Goal: Information Seeking & Learning: Check status

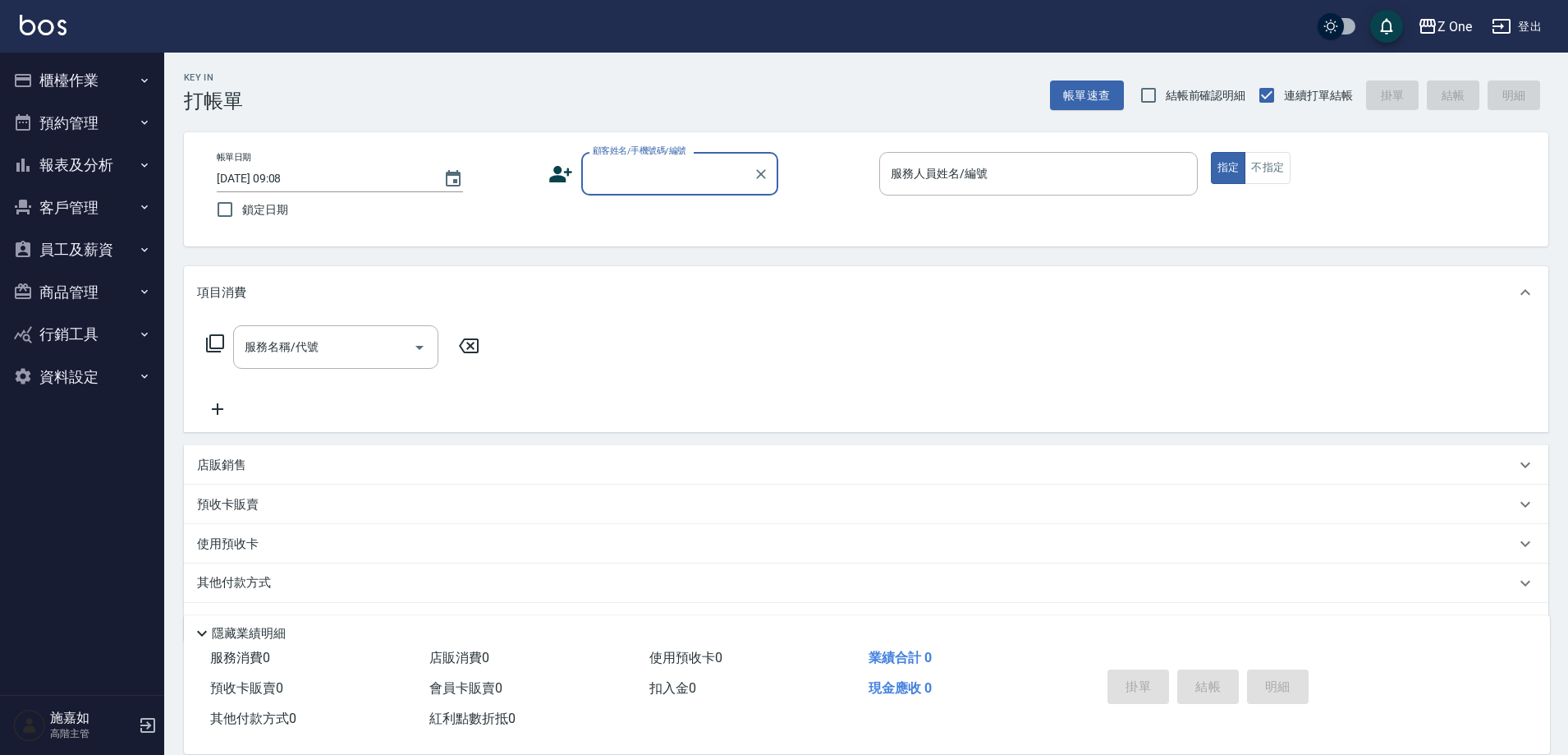
click at [77, 154] on button "報表及分析" at bounding box center [82, 165] width 151 height 43
click at [77, 172] on button "報表及分析" at bounding box center [82, 165] width 151 height 43
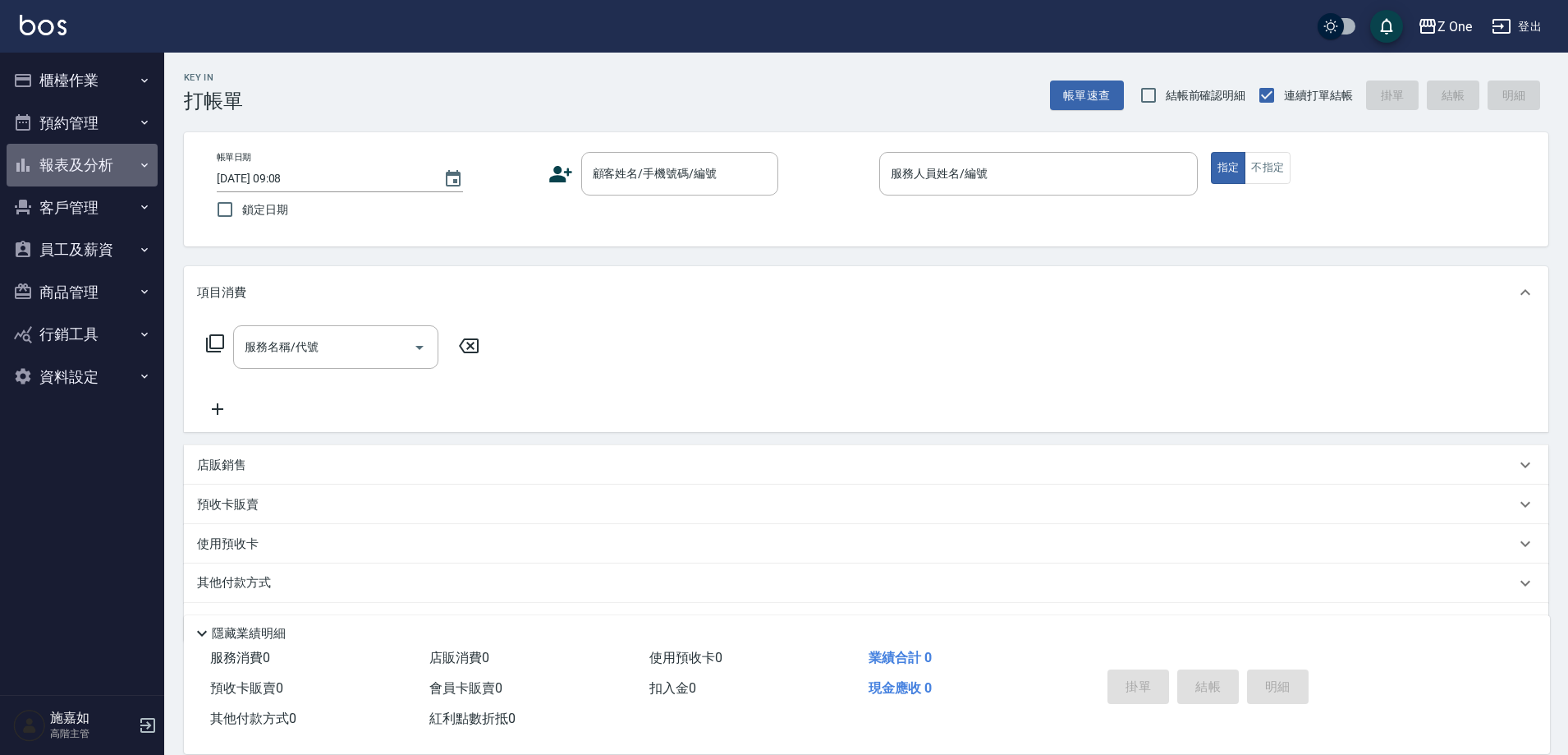
click at [77, 172] on button "報表及分析" at bounding box center [82, 165] width 151 height 43
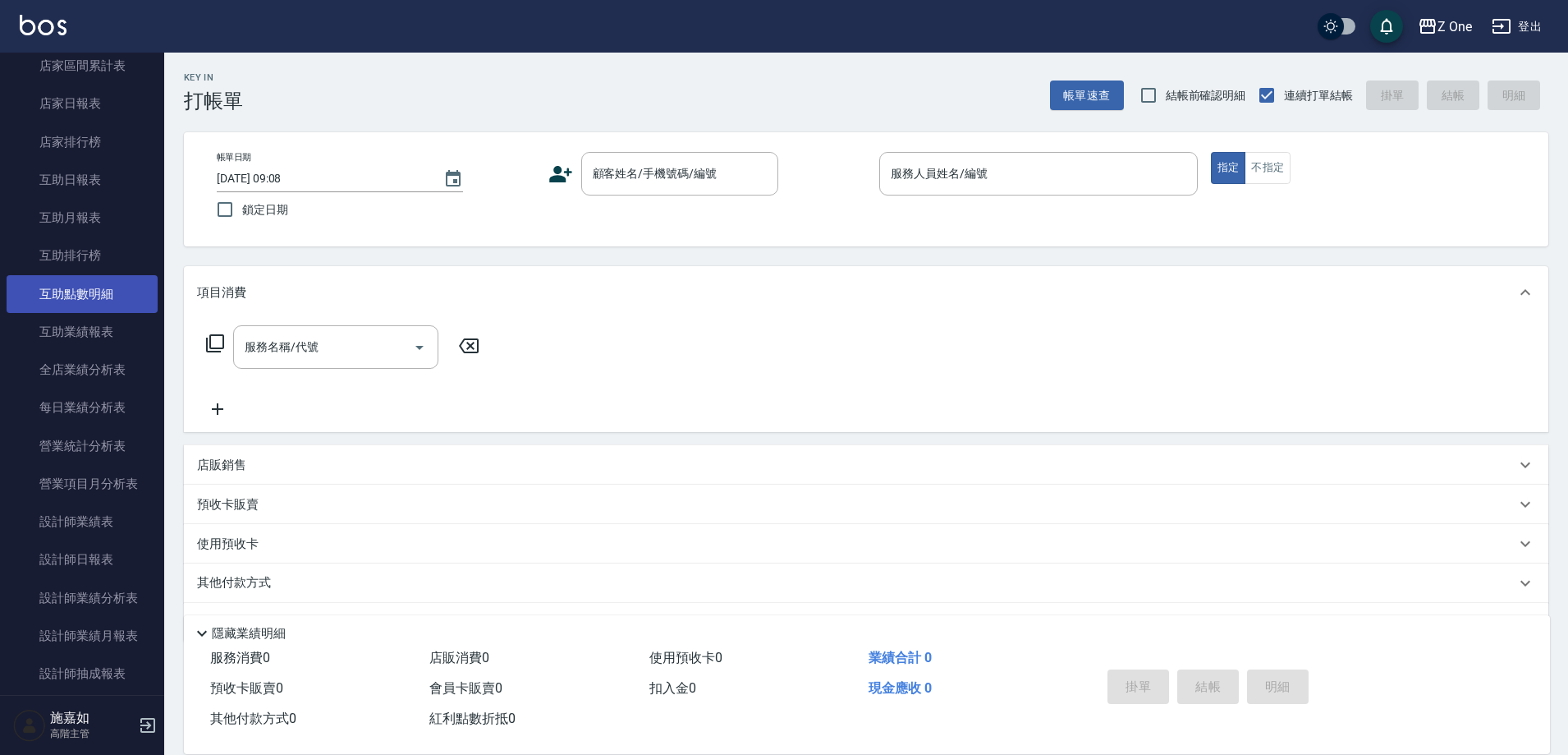
scroll to position [247, 0]
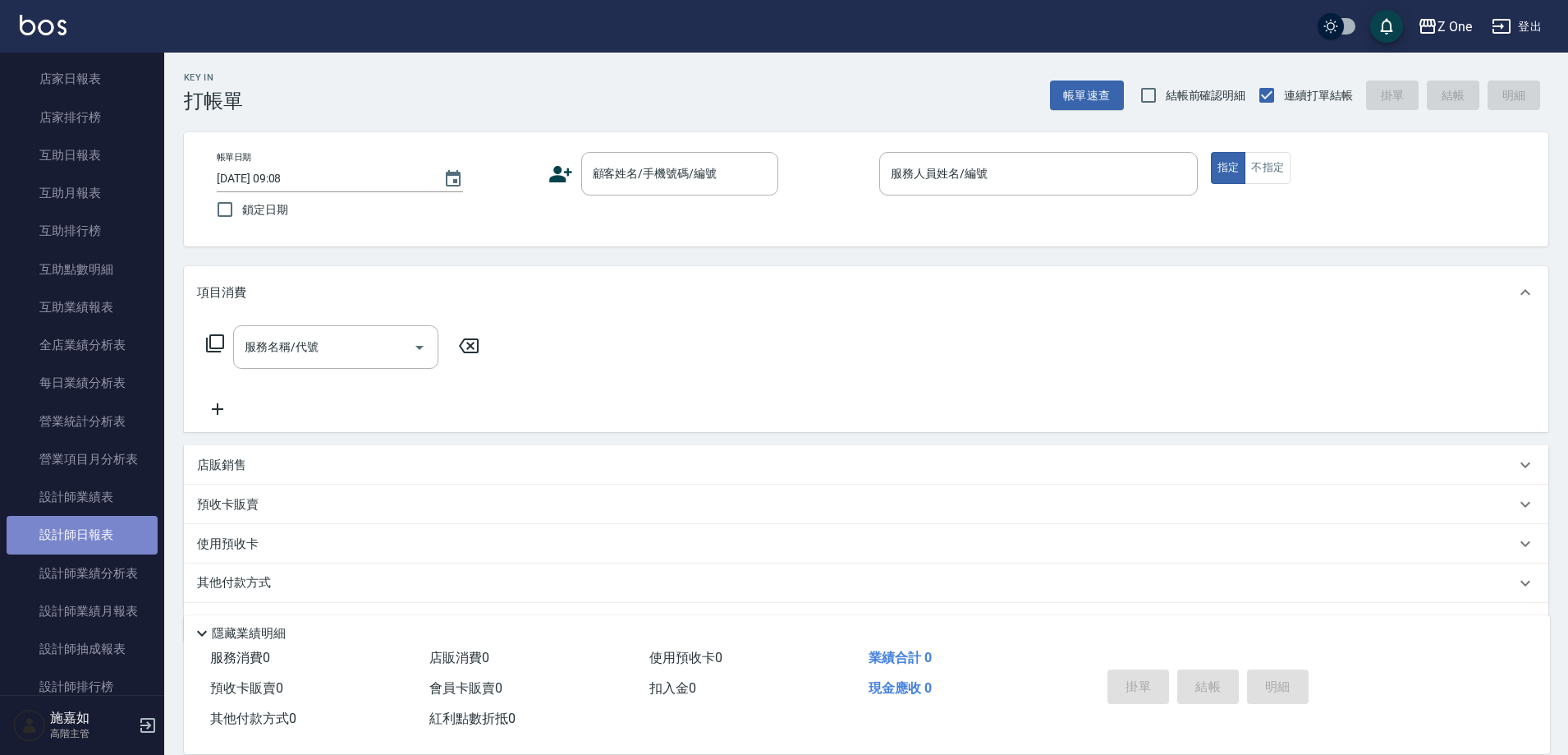
click at [90, 544] on link "設計師日報表" at bounding box center [82, 535] width 151 height 38
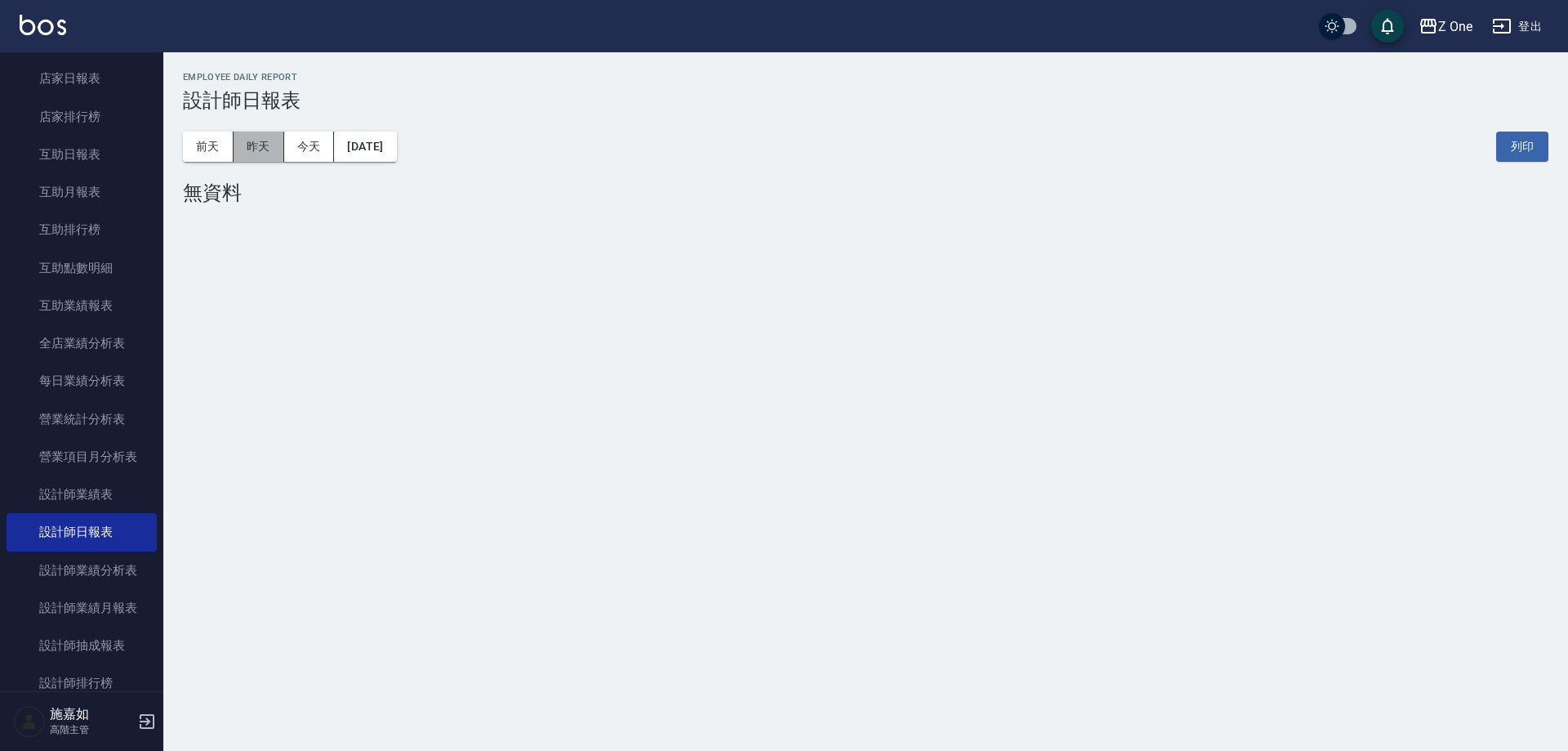
click at [260, 155] on button "昨天" at bounding box center [259, 146] width 51 height 30
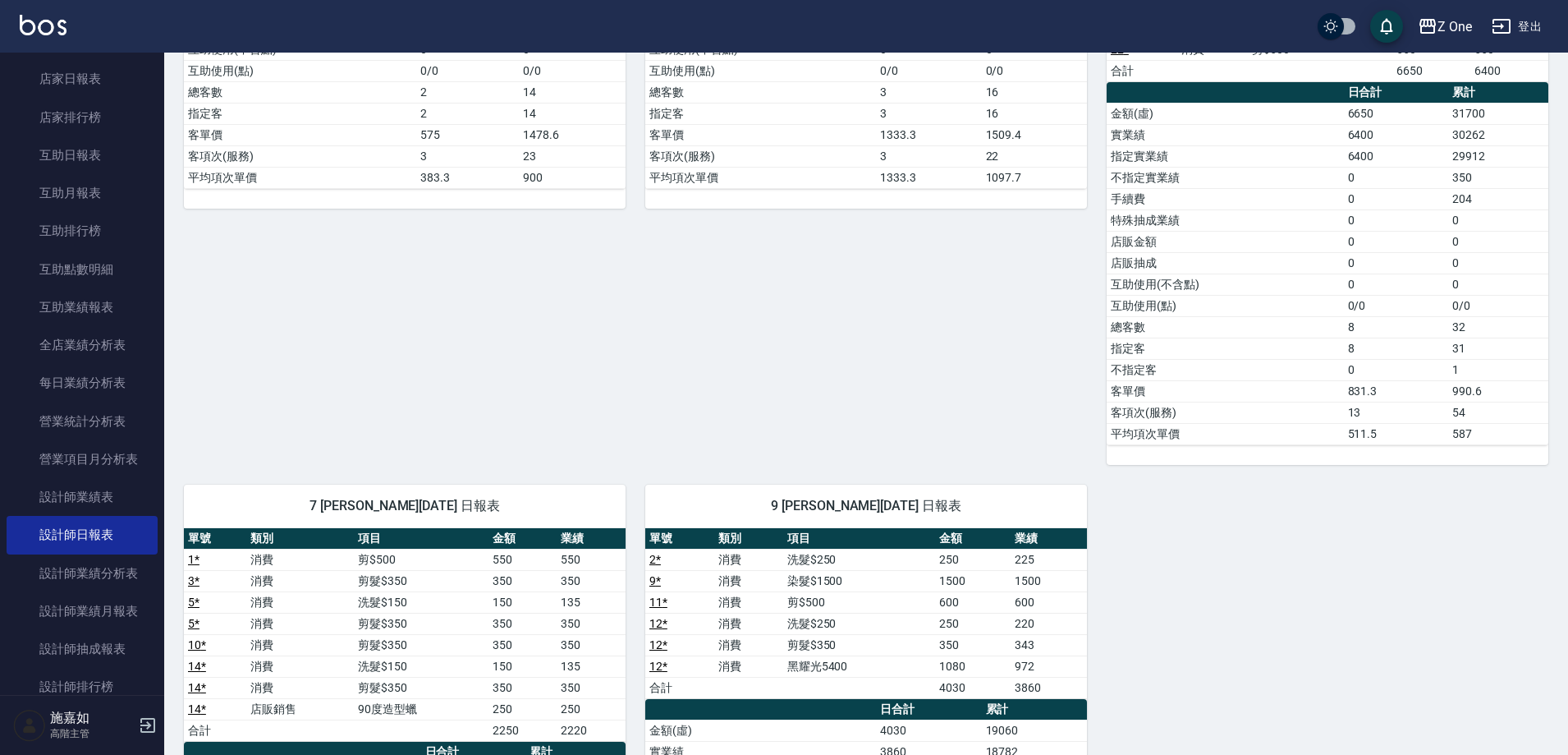
scroll to position [493, 0]
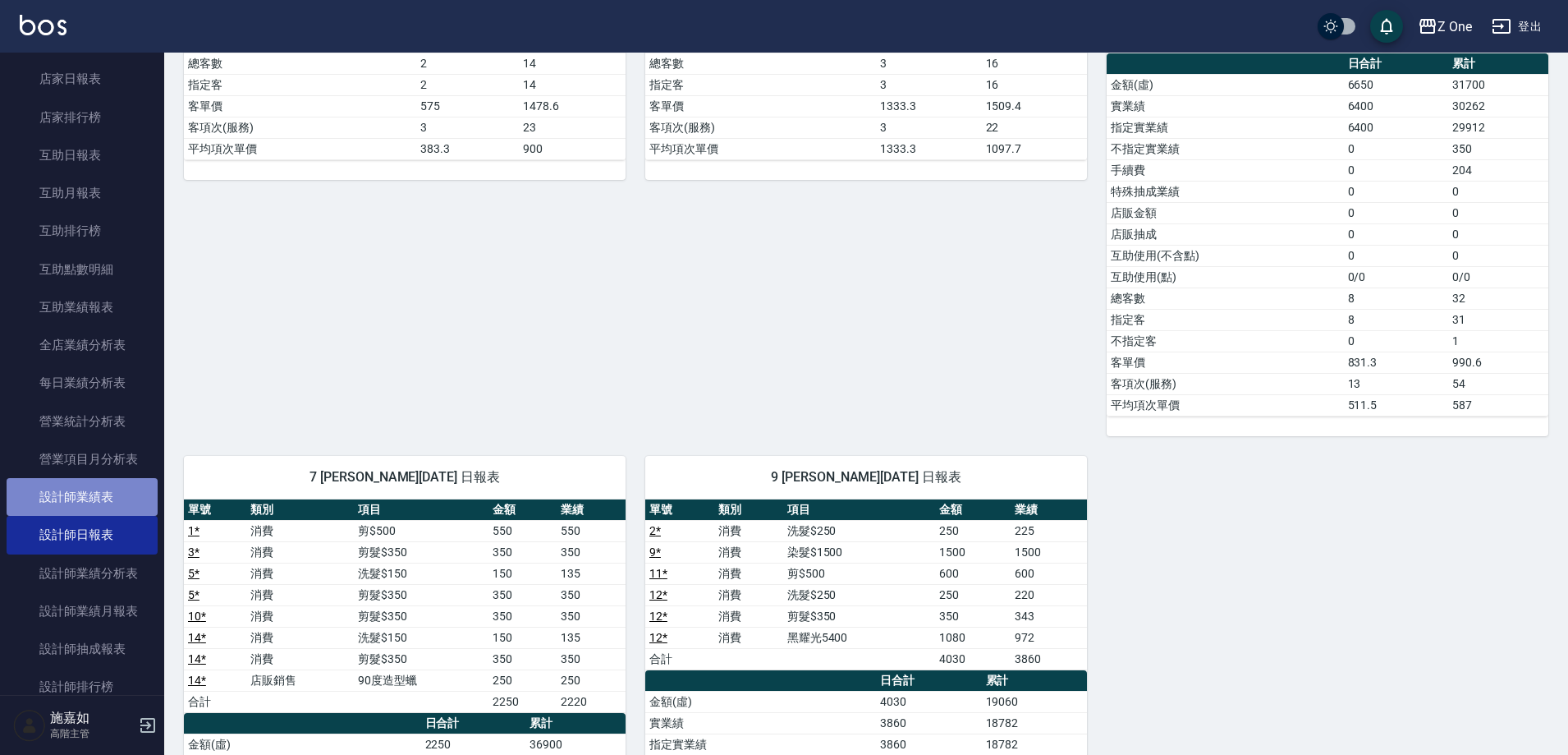
click at [118, 500] on link "設計師業績表" at bounding box center [82, 497] width 151 height 38
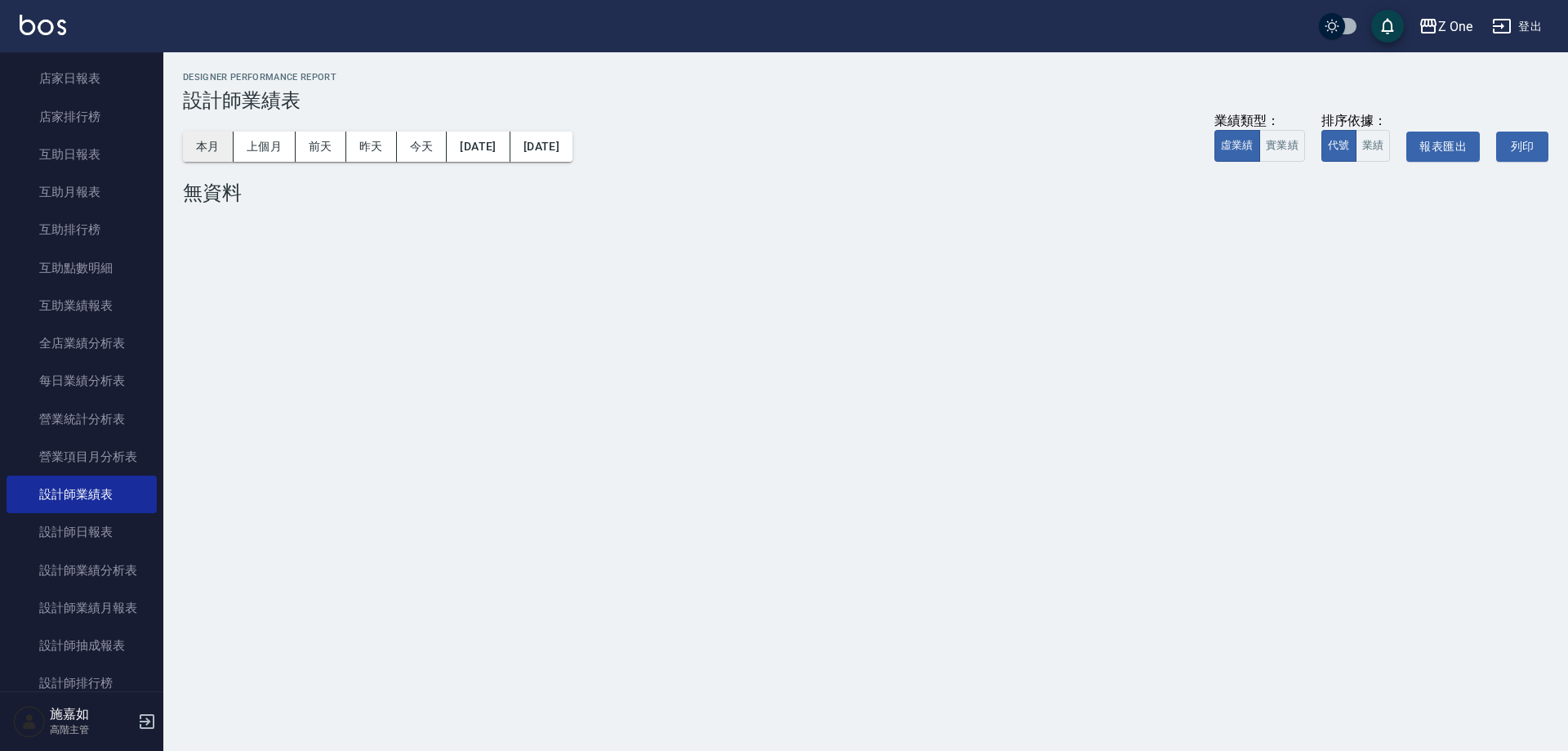
click at [227, 136] on button "本月" at bounding box center [209, 146] width 51 height 30
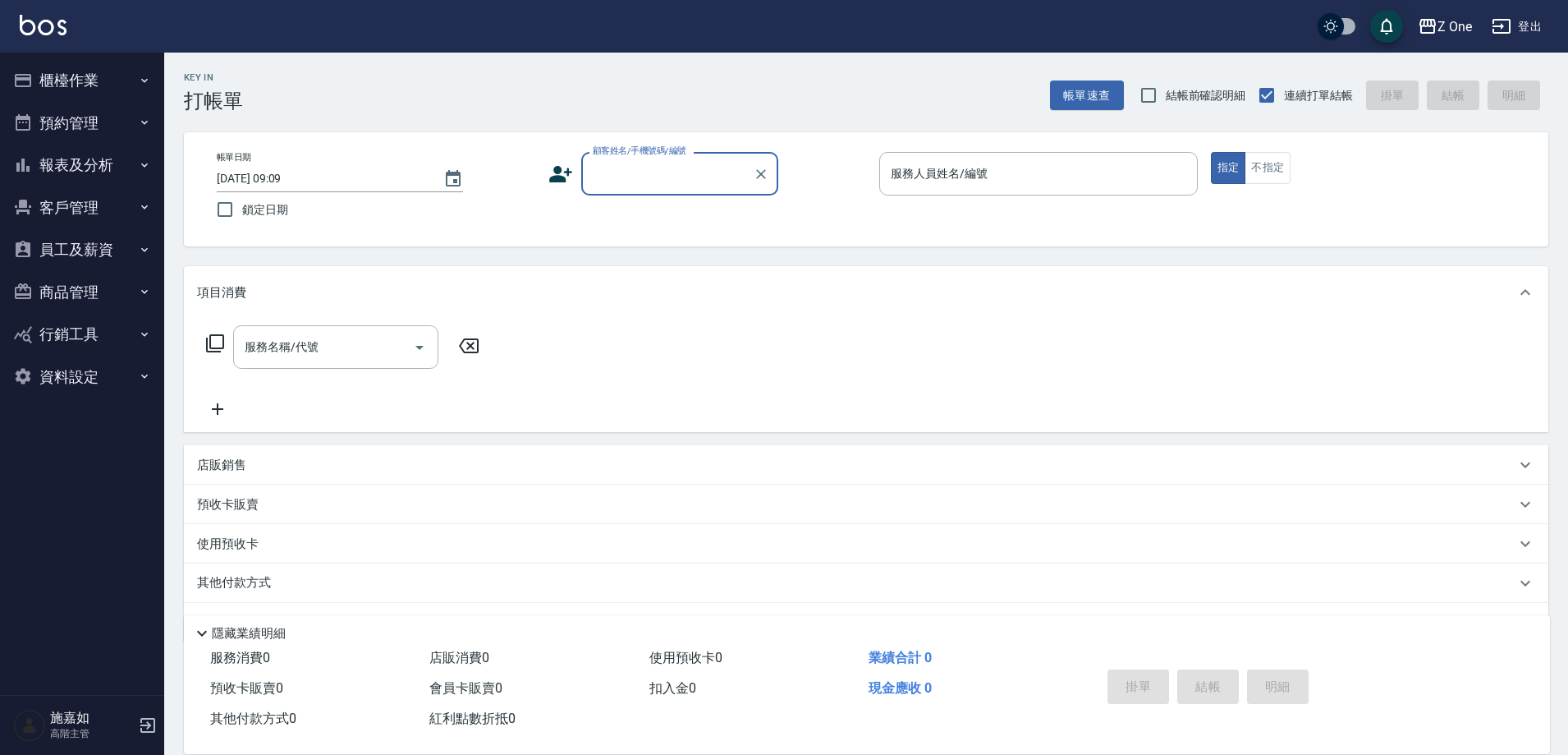
click at [82, 164] on button "報表及分析" at bounding box center [82, 165] width 151 height 43
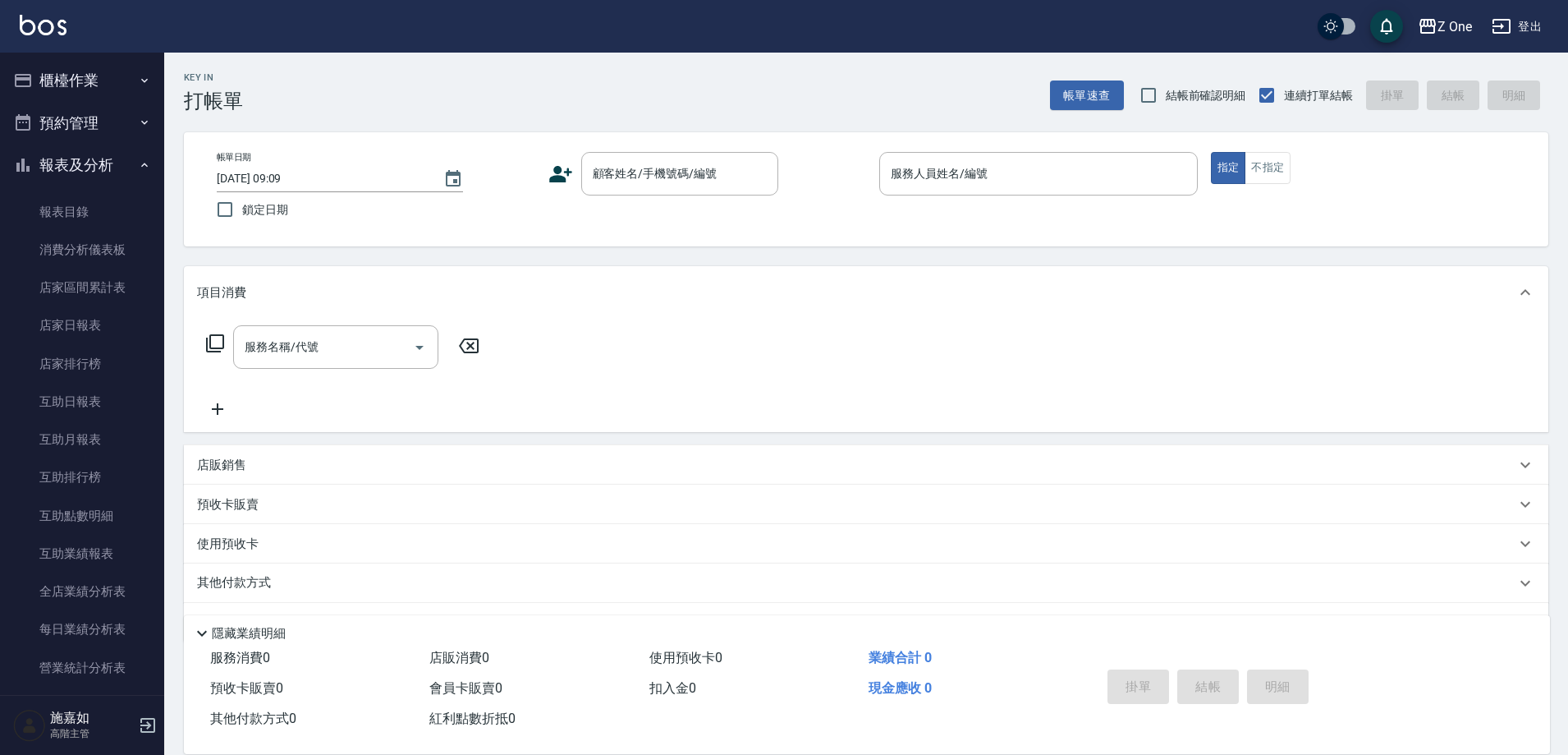
click at [82, 164] on button "報表及分析" at bounding box center [82, 165] width 151 height 43
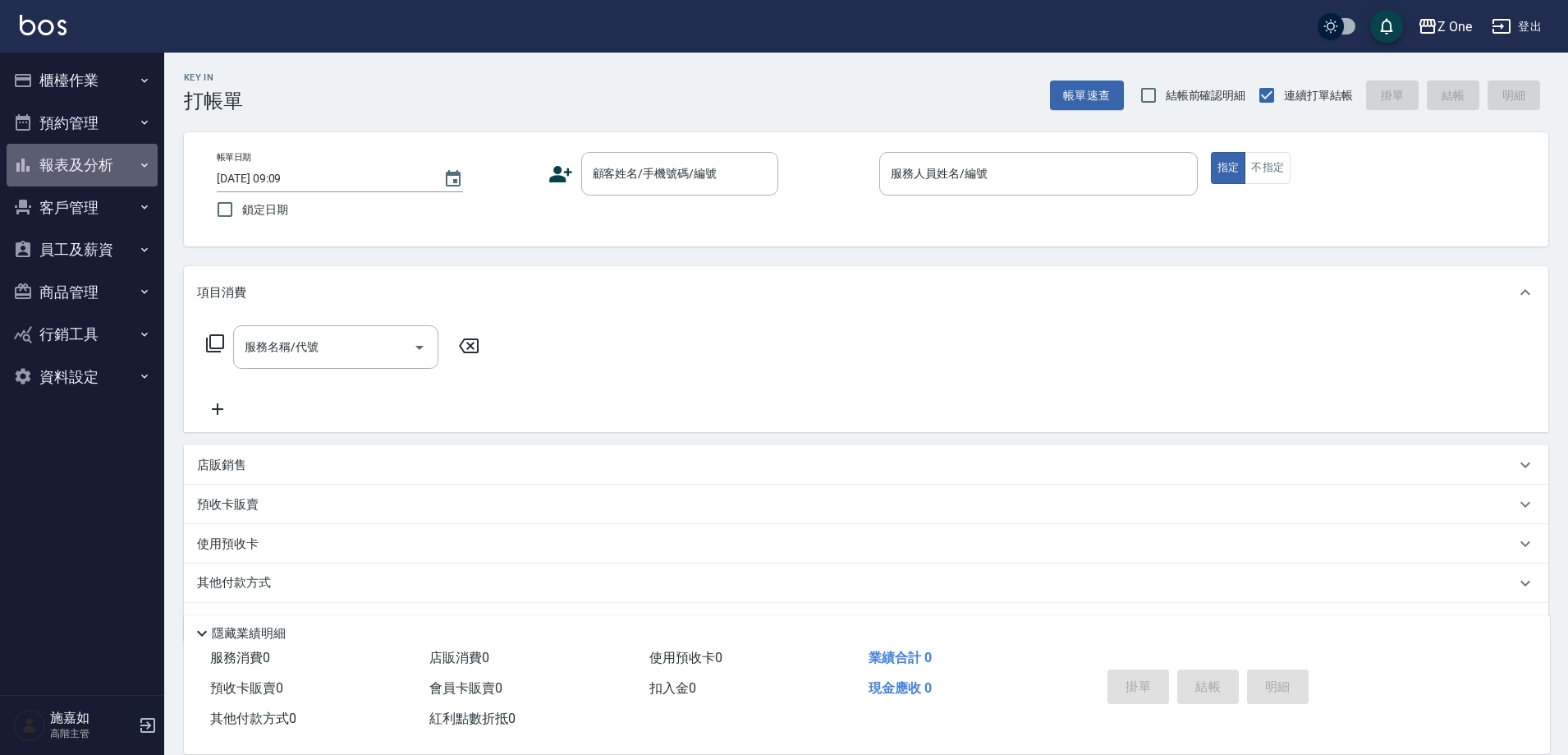
click at [82, 164] on button "報表及分析" at bounding box center [82, 165] width 151 height 43
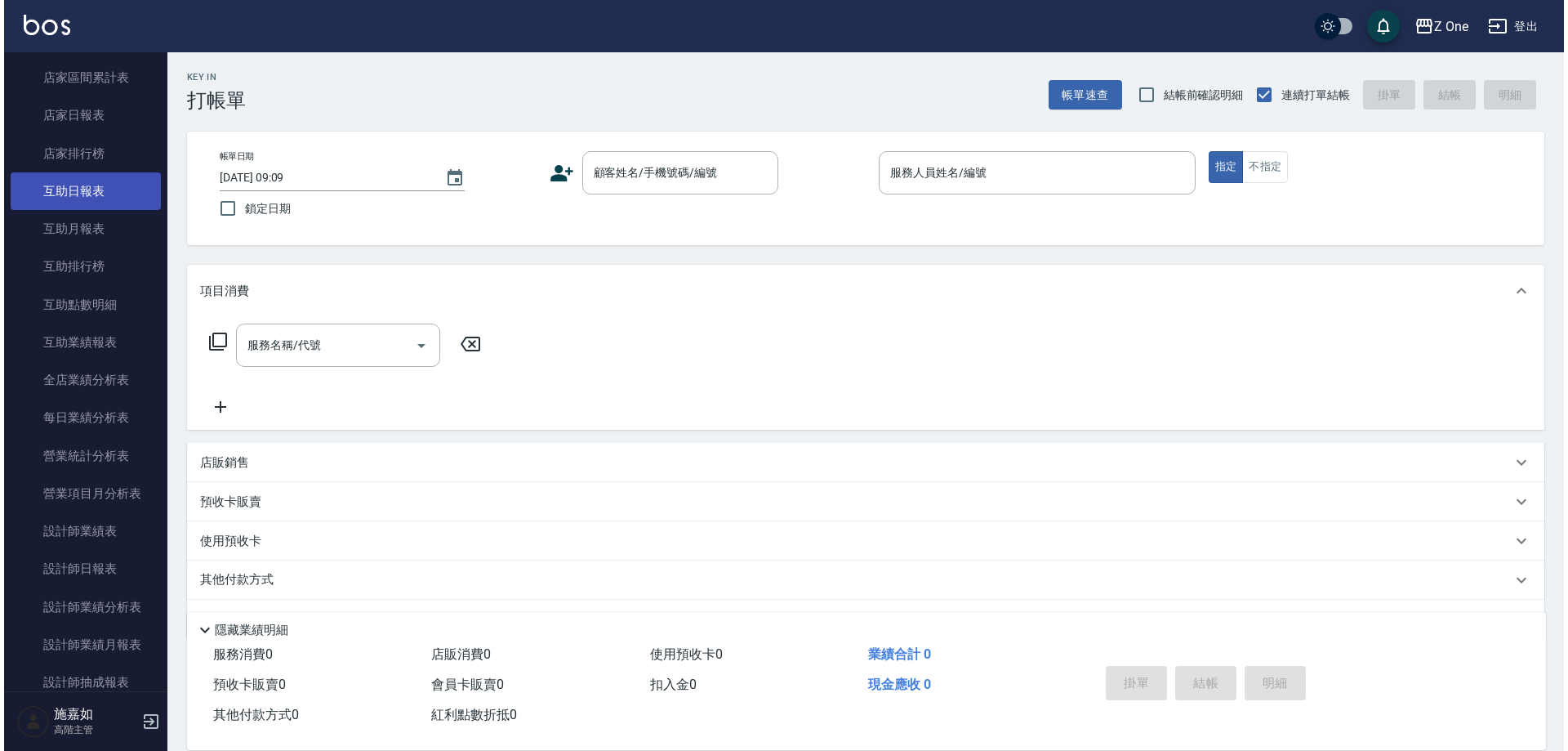
scroll to position [245, 0]
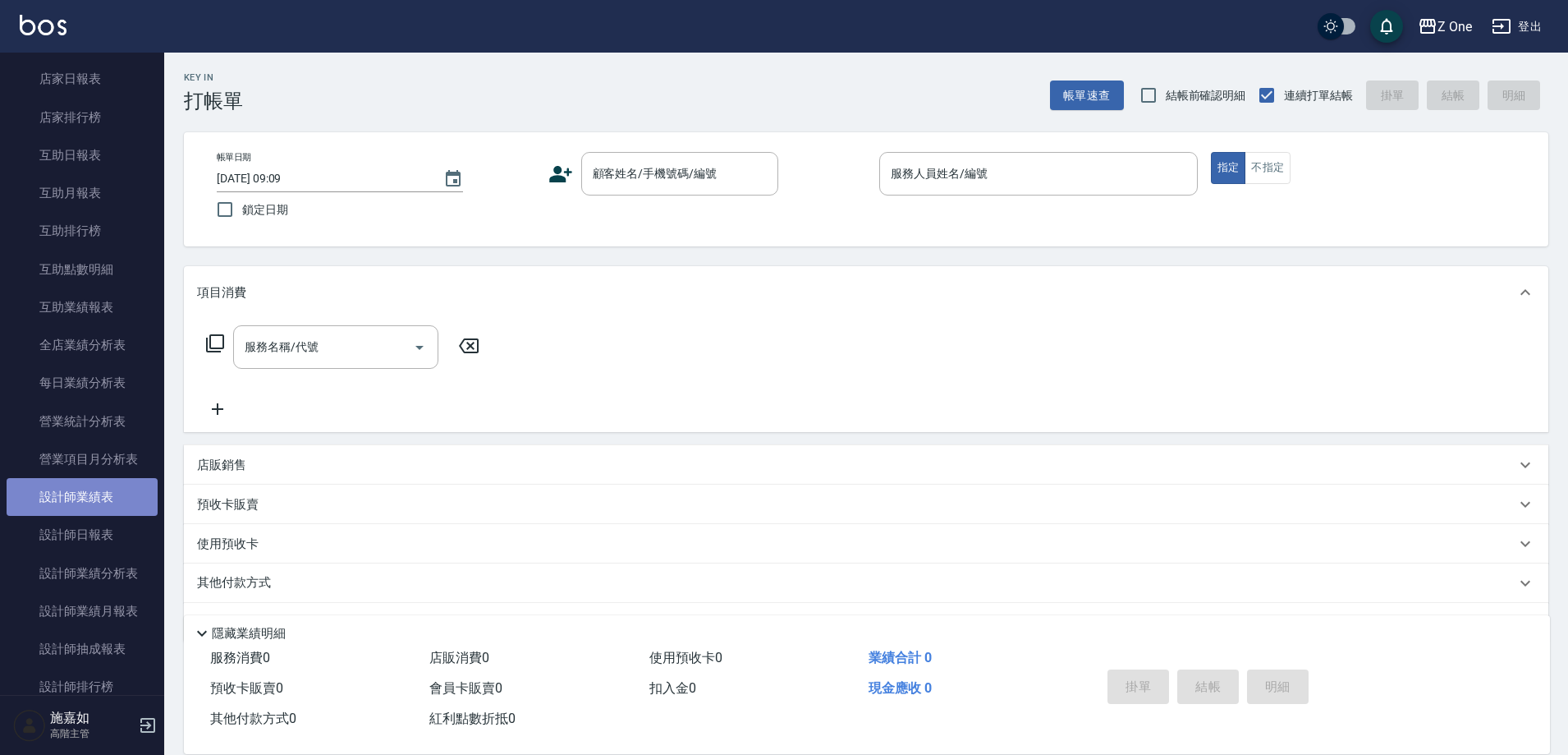
click at [84, 492] on link "設計師業績表" at bounding box center [82, 497] width 151 height 38
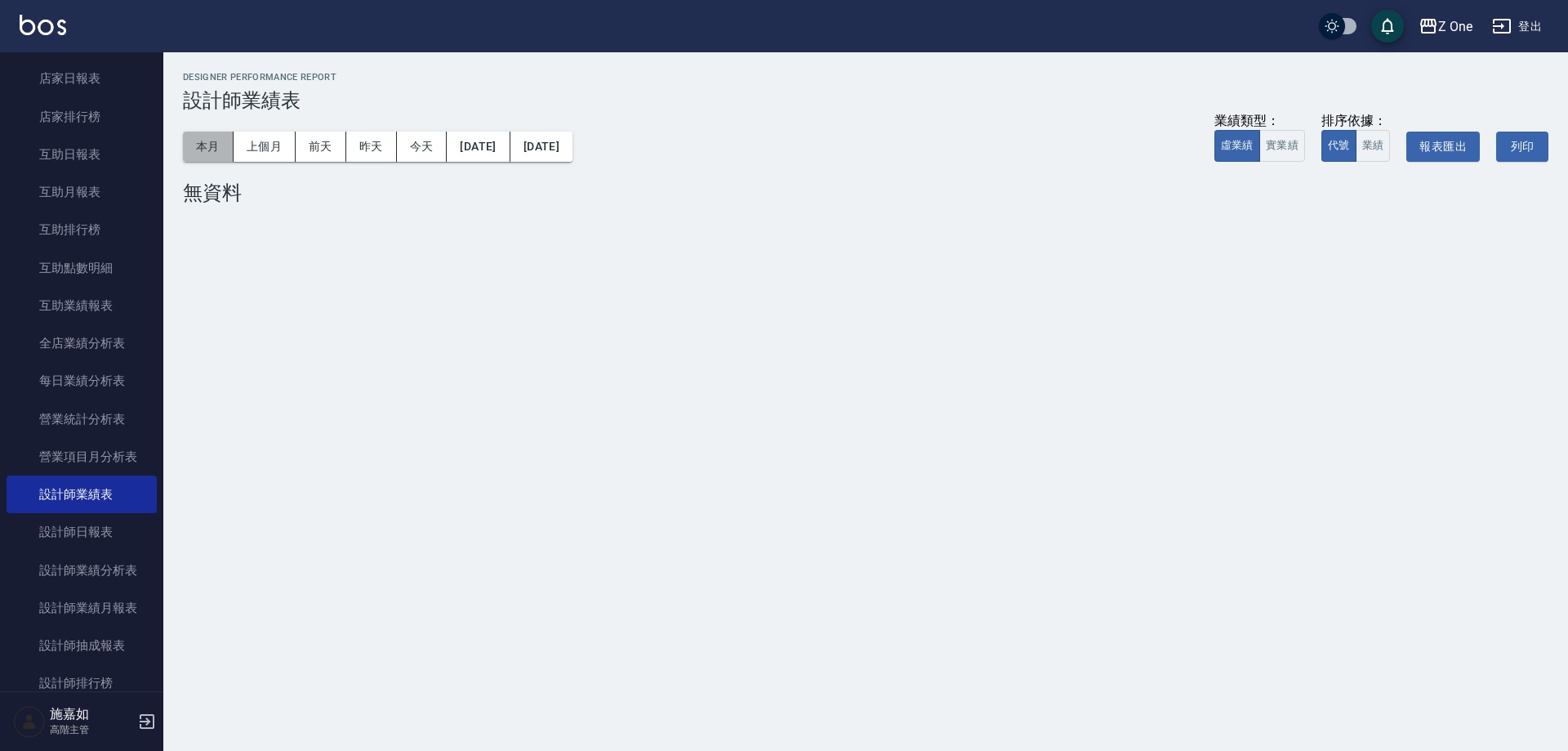
click at [191, 146] on button "本月" at bounding box center [209, 146] width 51 height 30
